Goal: Transaction & Acquisition: Purchase product/service

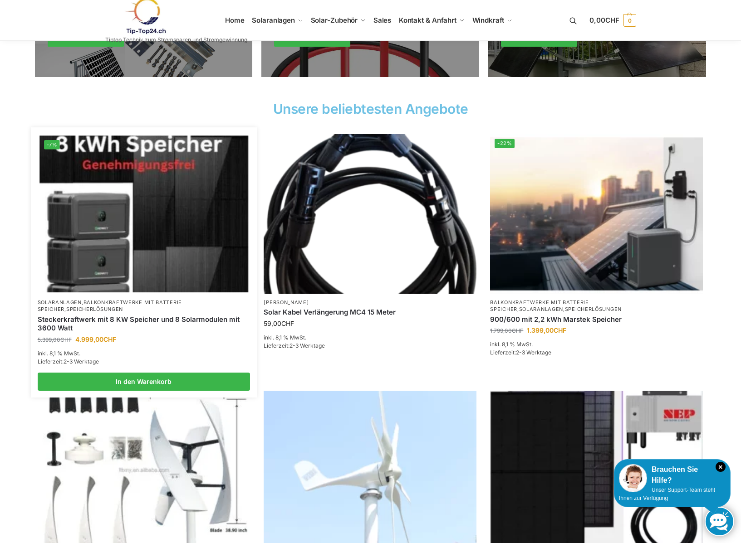
scroll to position [272, 0]
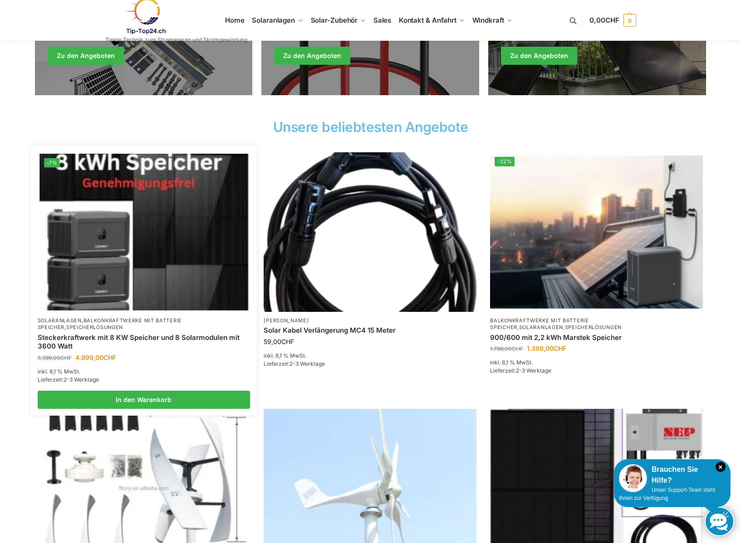
click at [159, 240] on img at bounding box center [143, 232] width 209 height 157
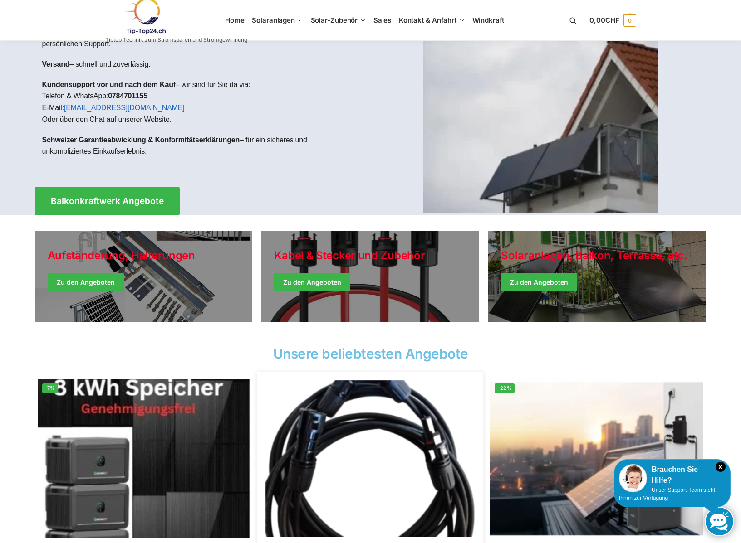
scroll to position [0, 0]
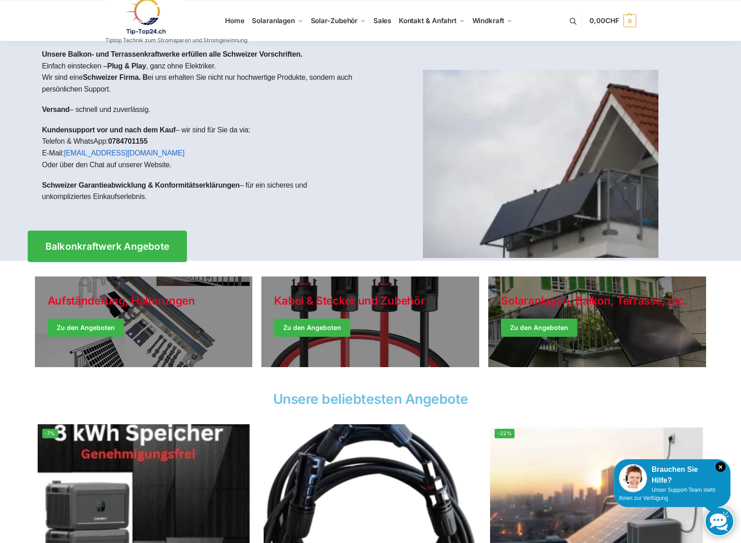
click at [104, 246] on span "Balkonkraftwerk Angebote" at bounding box center [107, 247] width 124 height 10
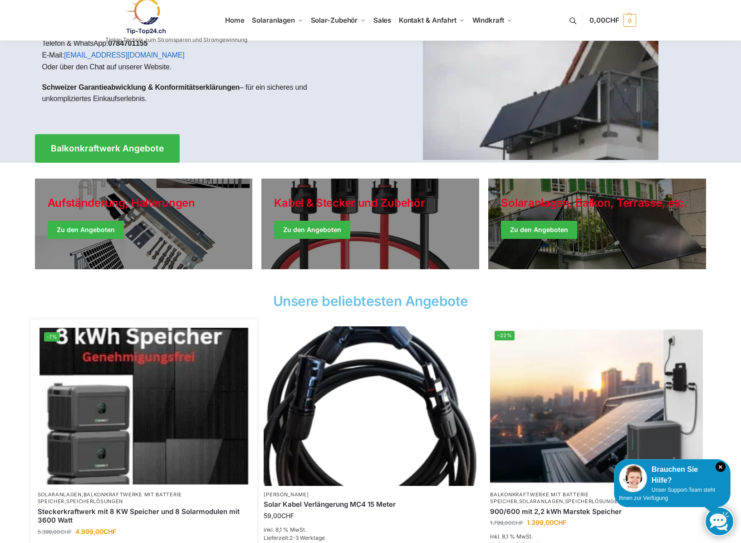
scroll to position [91, 0]
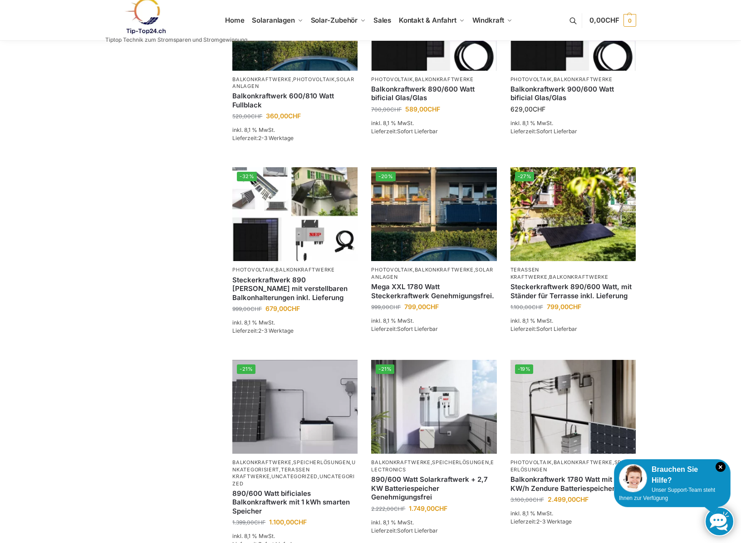
scroll to position [499, 0]
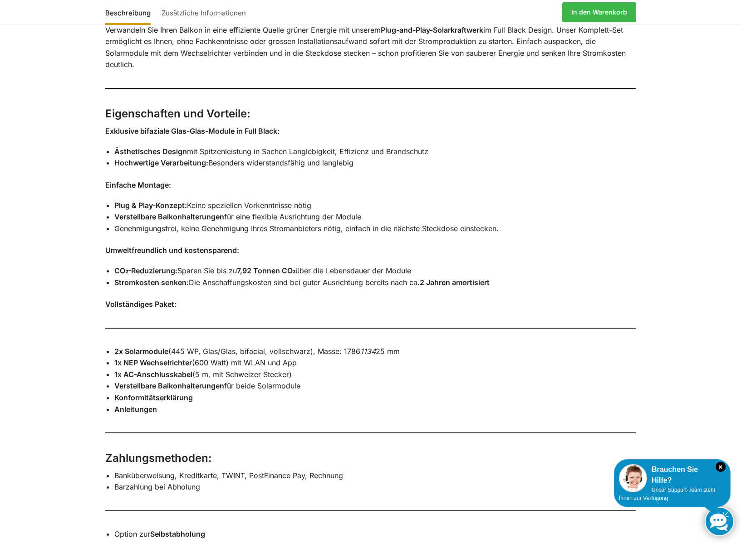
scroll to position [408, 0]
